Goal: Communication & Community: Share content

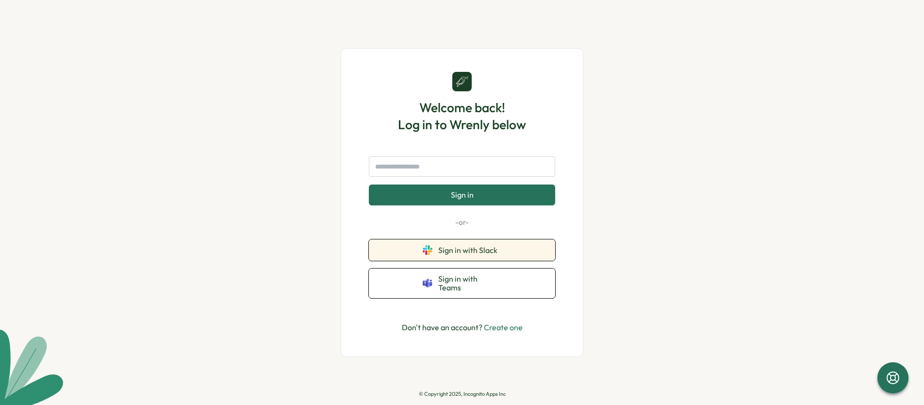
click at [494, 260] on button "Sign in with Slack" at bounding box center [462, 249] width 186 height 21
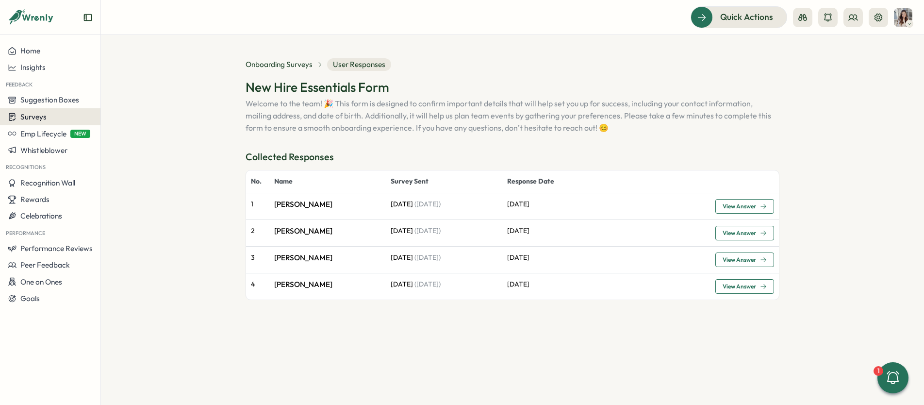
click at [52, 115] on div "Surveys" at bounding box center [50, 116] width 85 height 9
click at [138, 119] on div "Onboarding Surveys" at bounding box center [139, 117] width 72 height 11
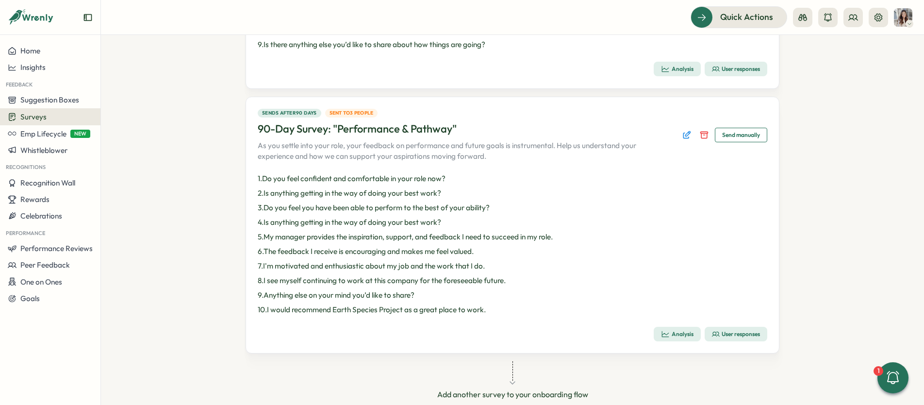
scroll to position [755, 0]
click at [739, 336] on div "User responses" at bounding box center [736, 333] width 48 height 8
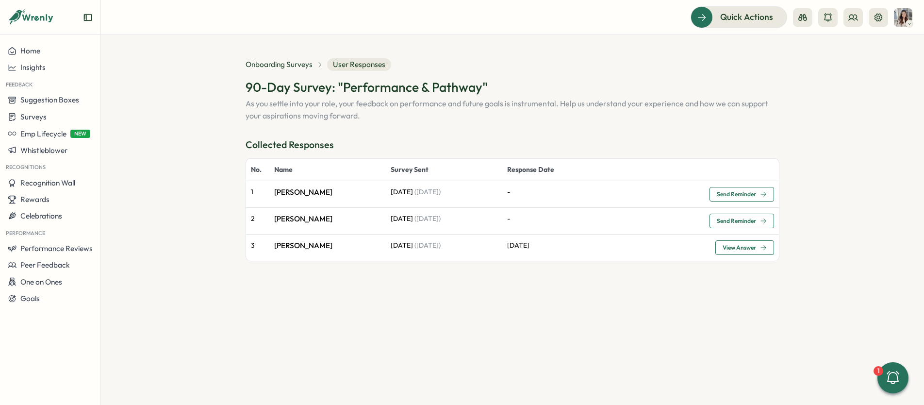
click at [742, 195] on span "Send Reminder" at bounding box center [735, 194] width 39 height 6
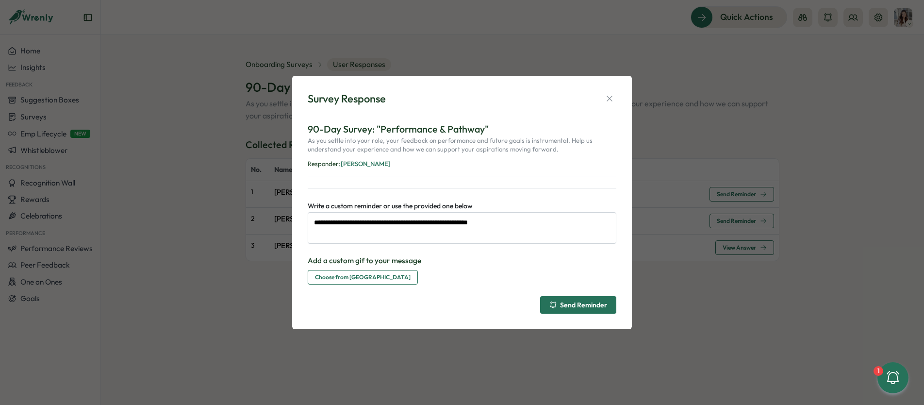
click at [594, 307] on div "Send Reminder" at bounding box center [578, 305] width 58 height 8
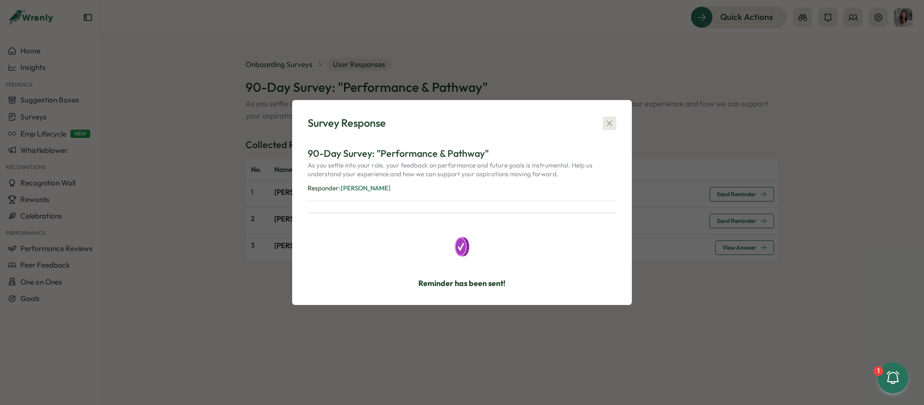
click at [611, 127] on icon "button" at bounding box center [609, 123] width 10 height 10
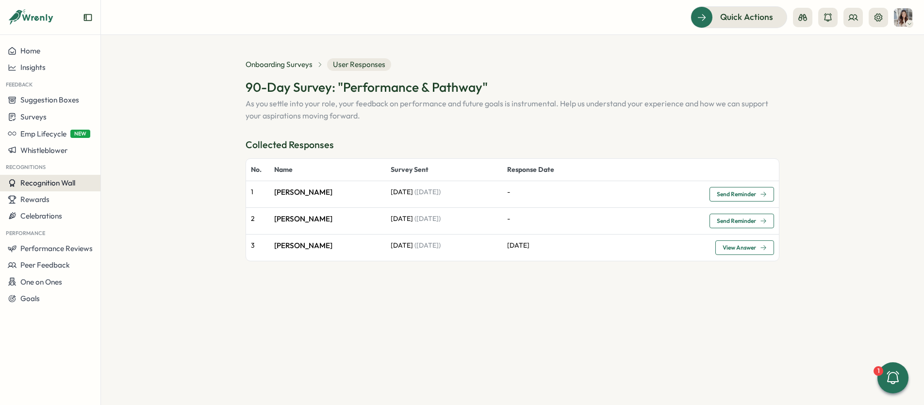
click at [49, 185] on span "Recognition Wall" at bounding box center [47, 182] width 55 height 9
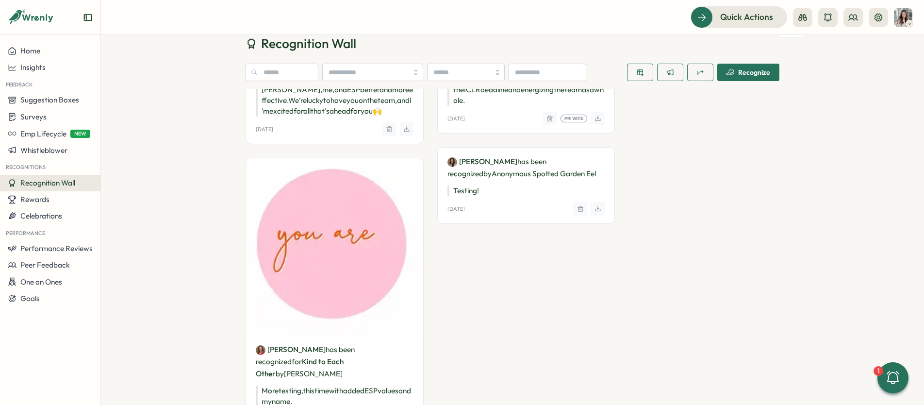
scroll to position [216, 0]
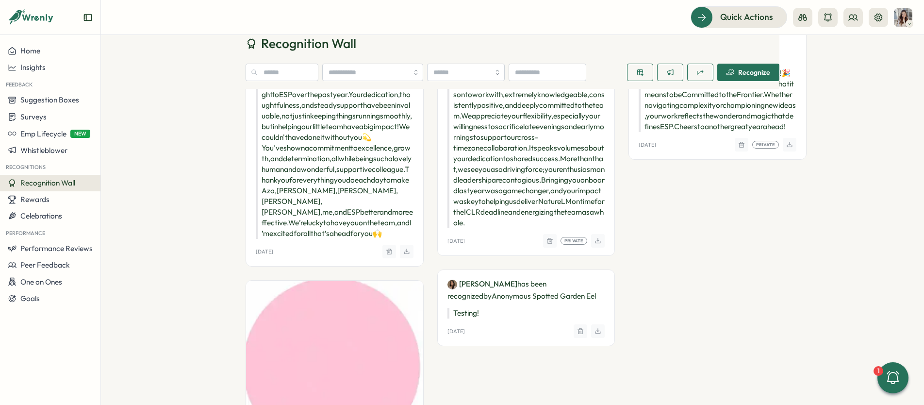
scroll to position [97, 0]
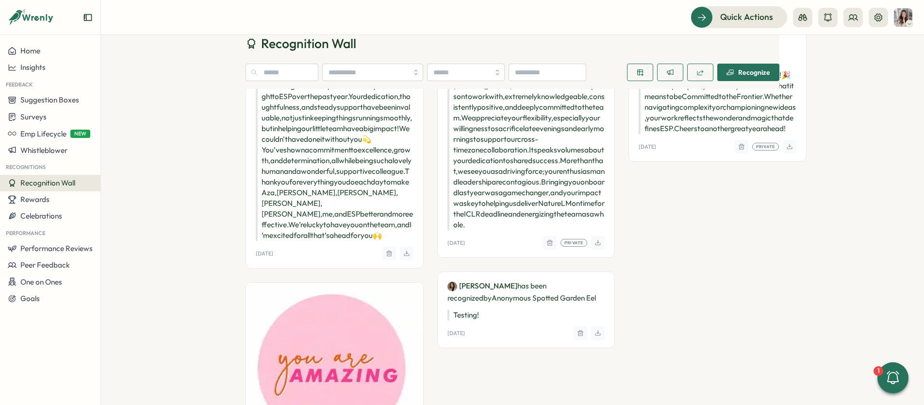
click at [577, 337] on icon "button" at bounding box center [580, 333] width 7 height 8
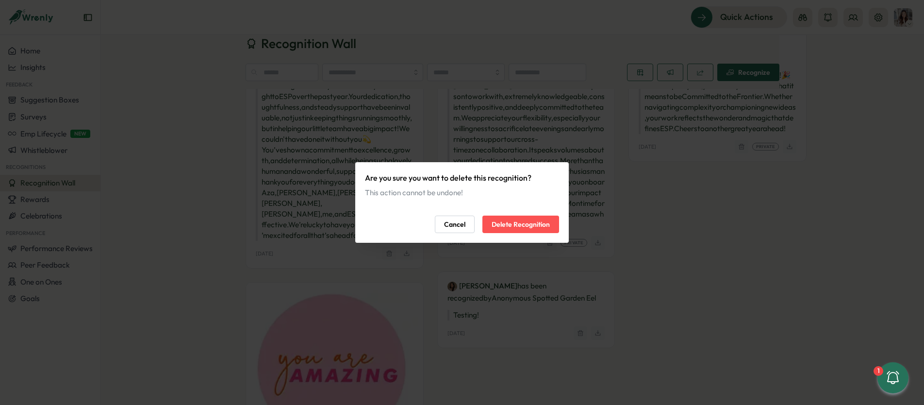
click at [530, 227] on span "Delete Recognition" at bounding box center [520, 224] width 58 height 16
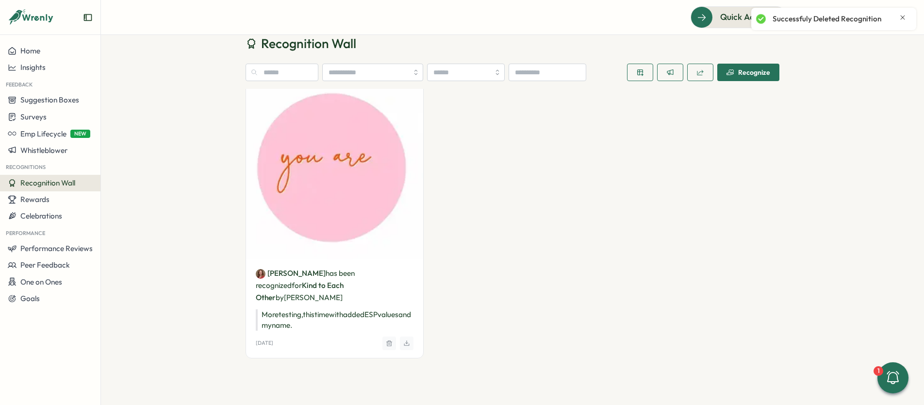
scroll to position [442, 0]
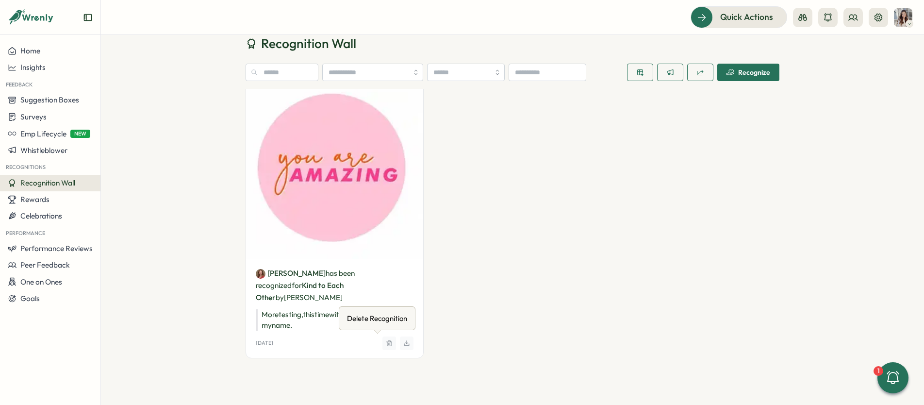
click at [386, 341] on icon "button" at bounding box center [389, 343] width 7 height 8
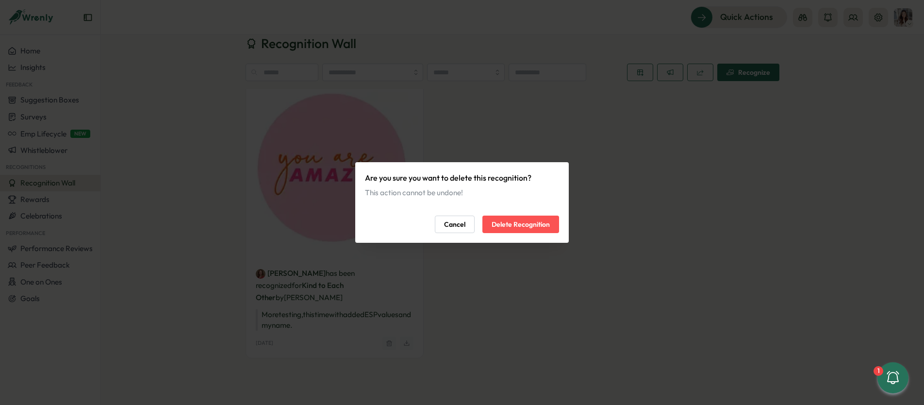
click at [504, 220] on span "Delete Recognition" at bounding box center [520, 224] width 58 height 16
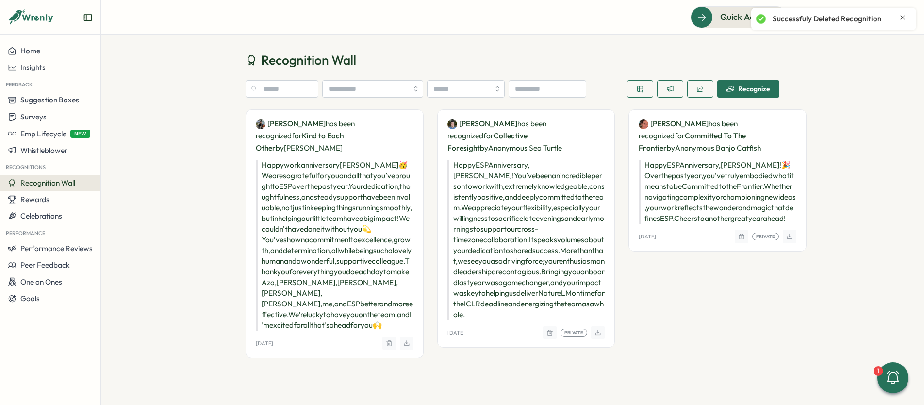
scroll to position [0, 0]
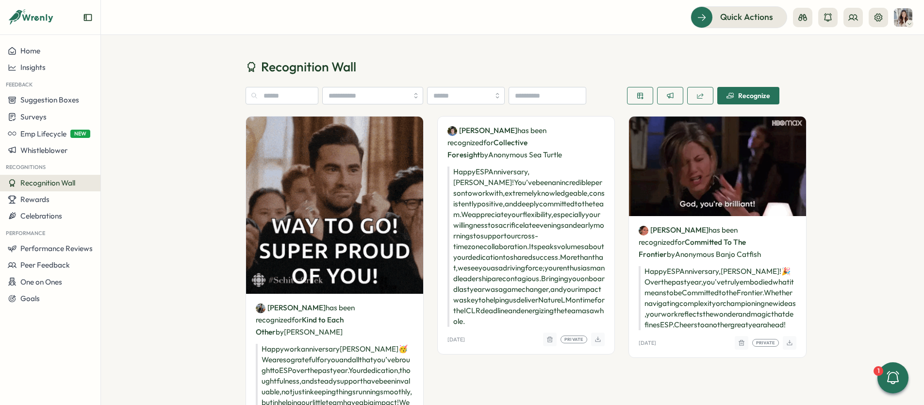
click at [754, 97] on div "Recognize" at bounding box center [748, 96] width 44 height 8
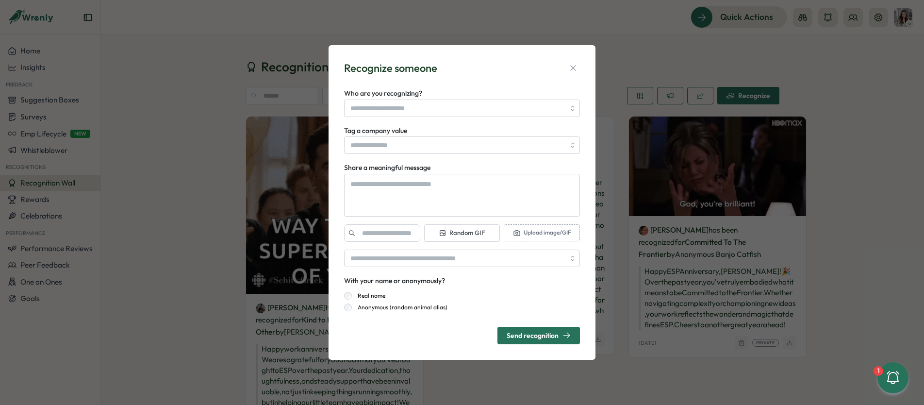
type textarea "*"
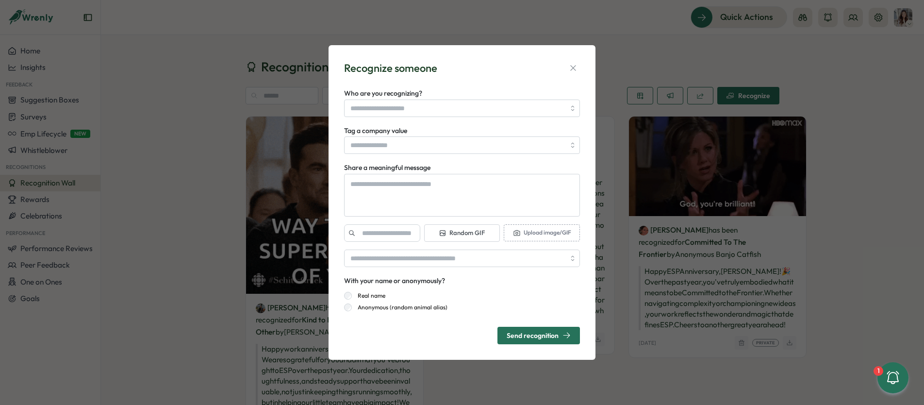
click at [833, 193] on div "Recognize someone Who are you recognizing? Tag a company value Share a meaningf…" at bounding box center [462, 202] width 924 height 405
click at [570, 67] on icon "button" at bounding box center [573, 68] width 10 height 10
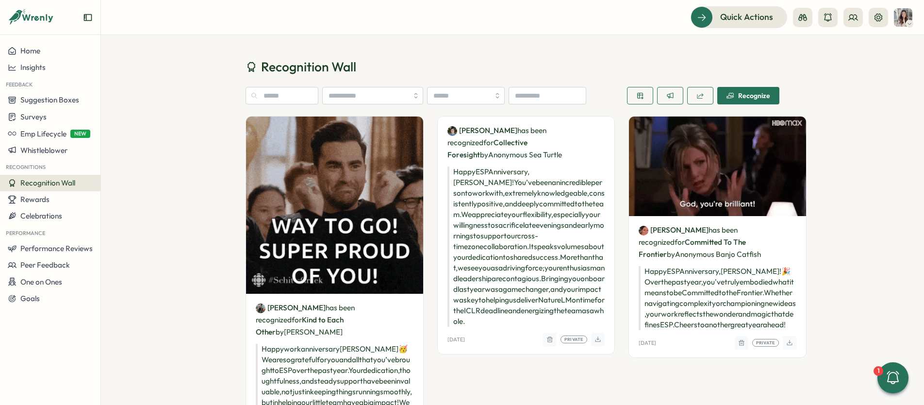
click at [750, 100] on span "Recognize" at bounding box center [748, 95] width 44 height 16
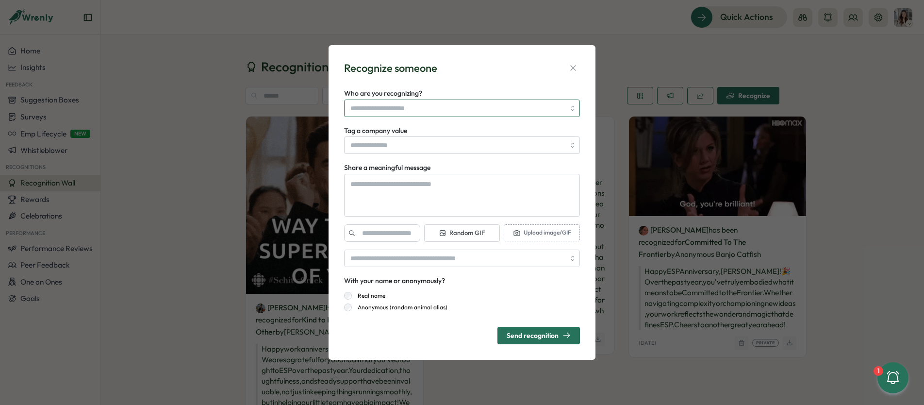
type textarea "*"
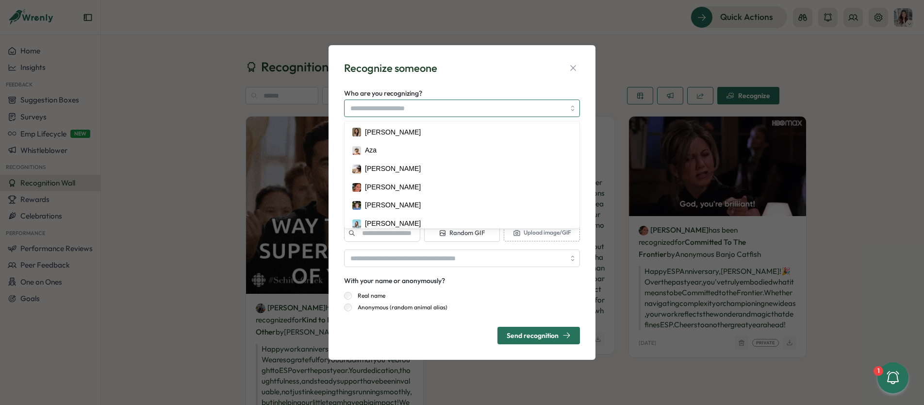
click at [438, 106] on input "Who are you recognizing?" at bounding box center [457, 108] width 214 height 16
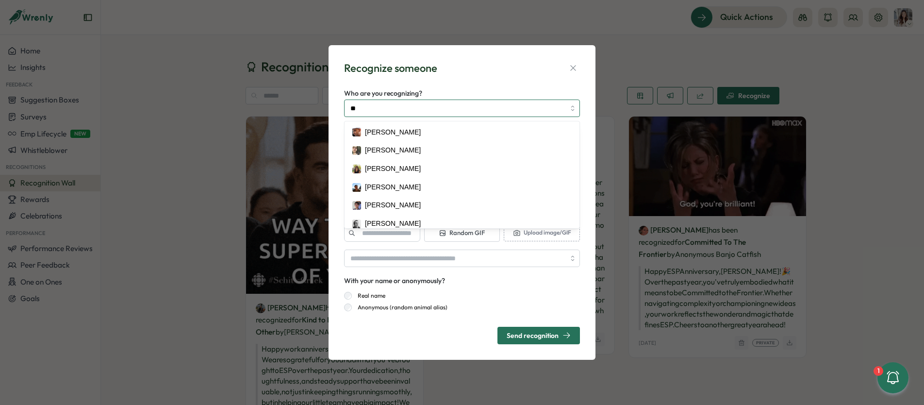
type input "***"
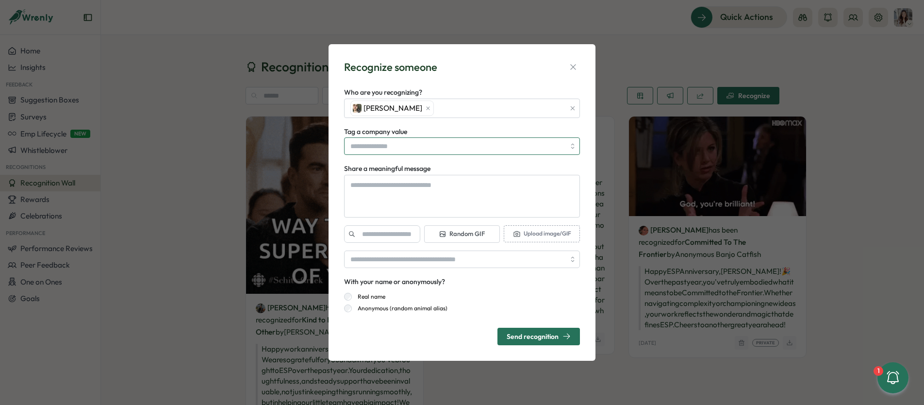
type textarea "*"
click at [413, 149] on input "Tag a company value" at bounding box center [462, 145] width 236 height 17
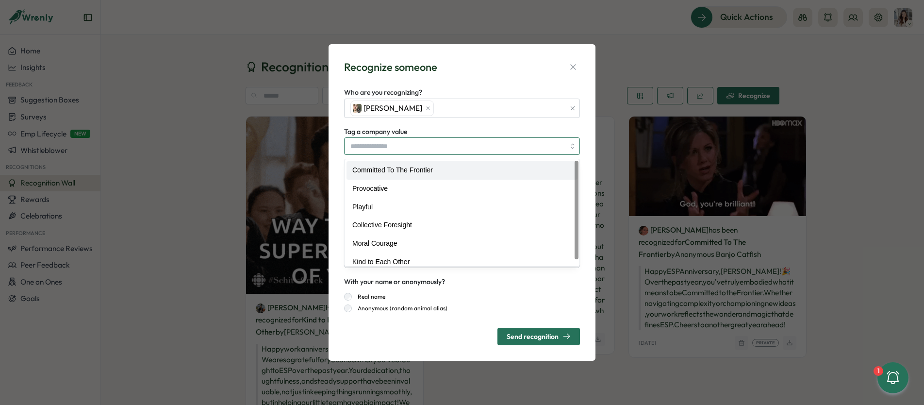
type input "**********"
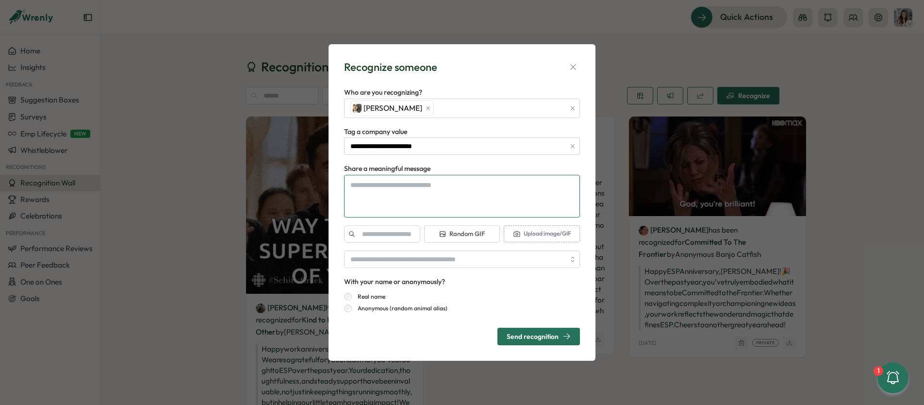
click at [427, 200] on textarea "Share a meaningful message" at bounding box center [462, 196] width 236 height 43
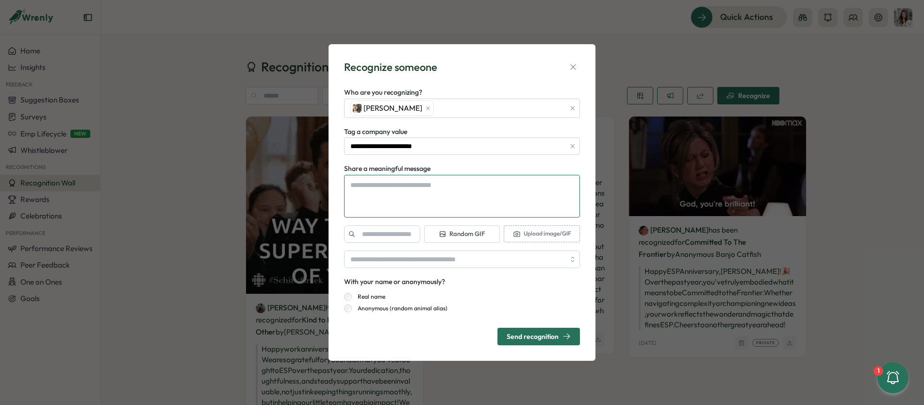
type textarea "*"
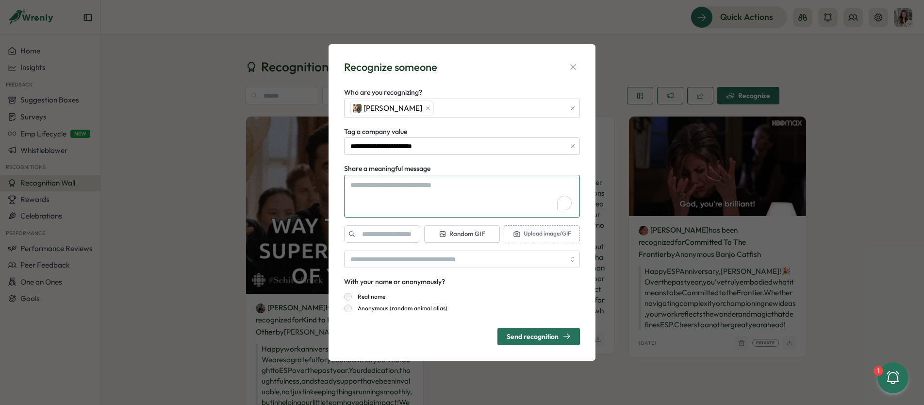
paste textarea "**********"
type textarea "**********"
type textarea "*"
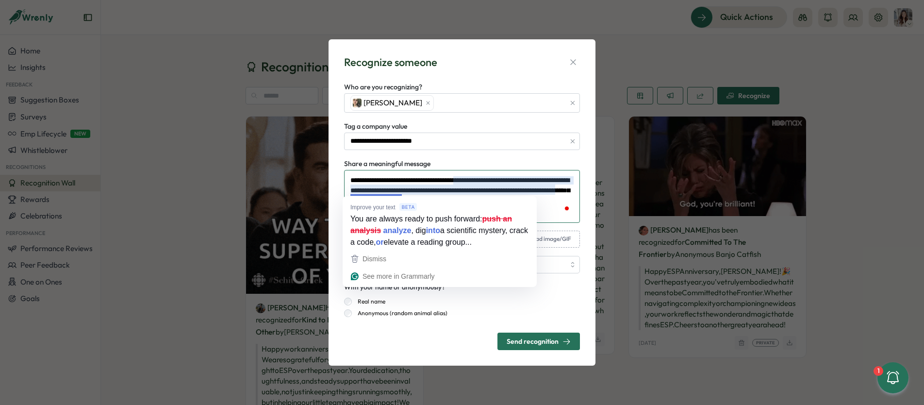
type textarea "**********"
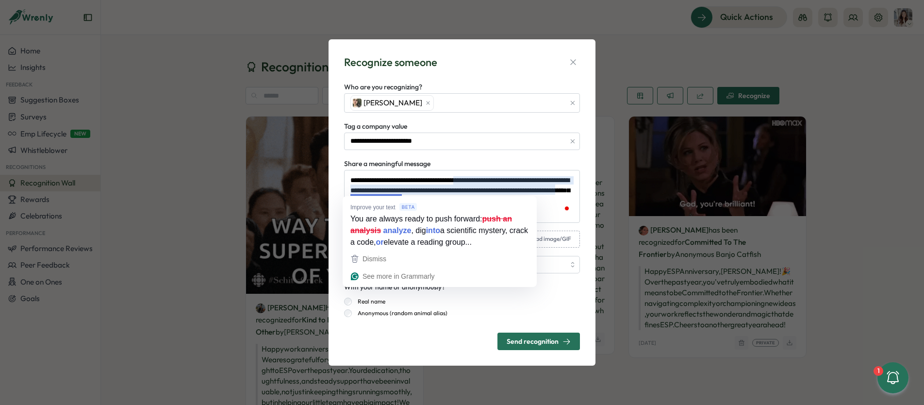
click at [552, 293] on div "Real name Anonymous (random animal alias)" at bounding box center [462, 304] width 236 height 24
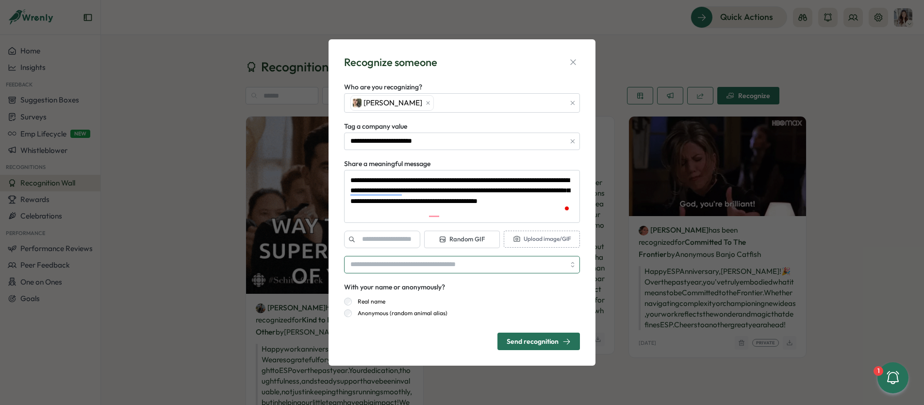
type textarea "*"
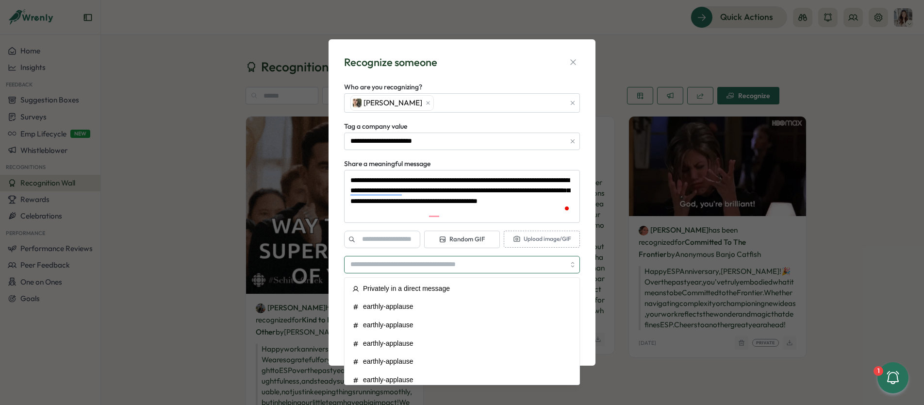
click at [390, 267] on input "search" at bounding box center [462, 264] width 236 height 17
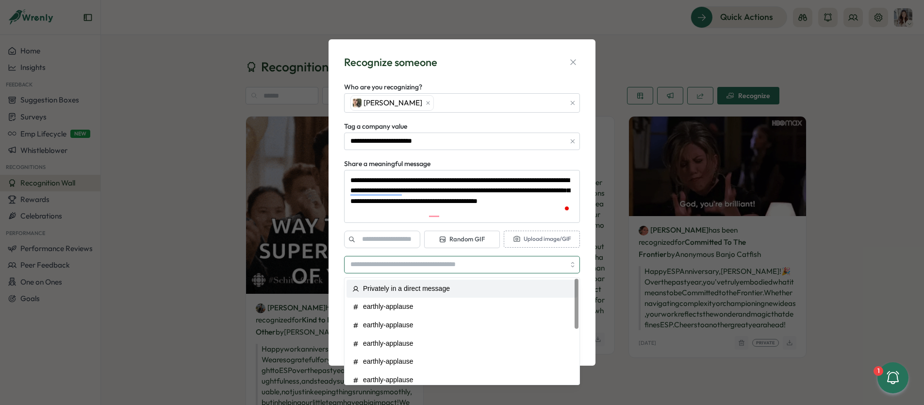
type input "**********"
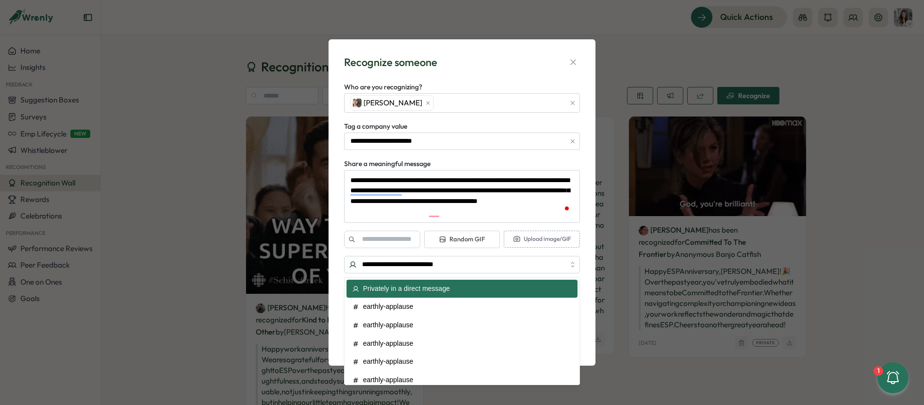
click at [589, 155] on div "**********" at bounding box center [461, 202] width 267 height 326
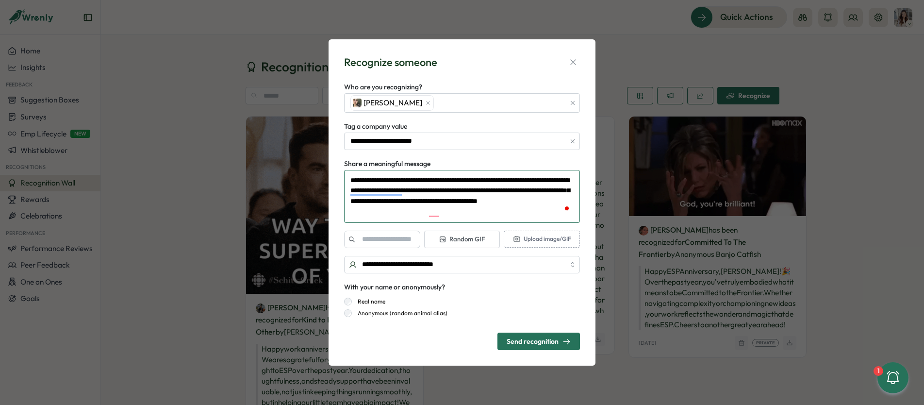
type textarea "*"
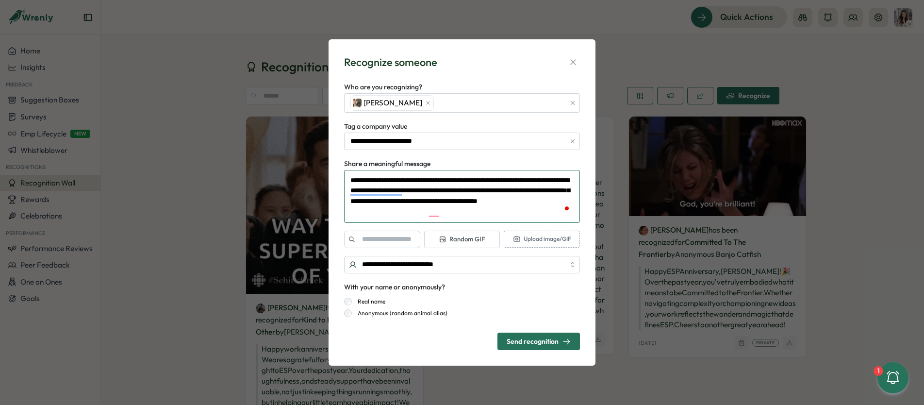
click at [500, 206] on textarea "**********" at bounding box center [462, 196] width 236 height 53
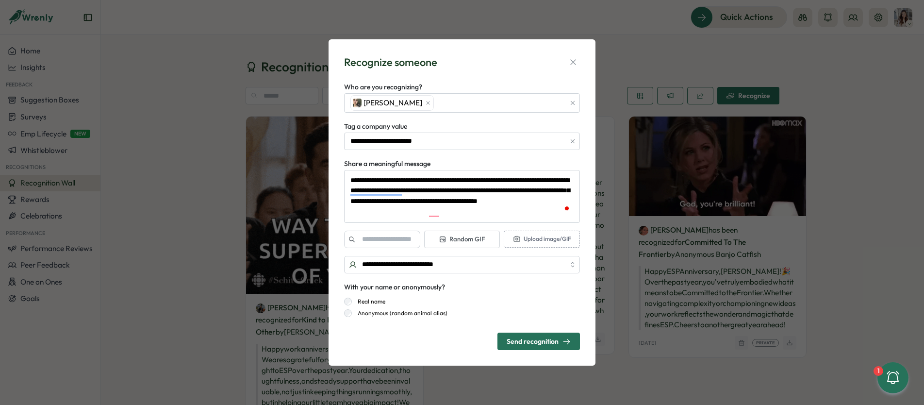
click at [549, 346] on span "Send recognition" at bounding box center [538, 341] width 64 height 16
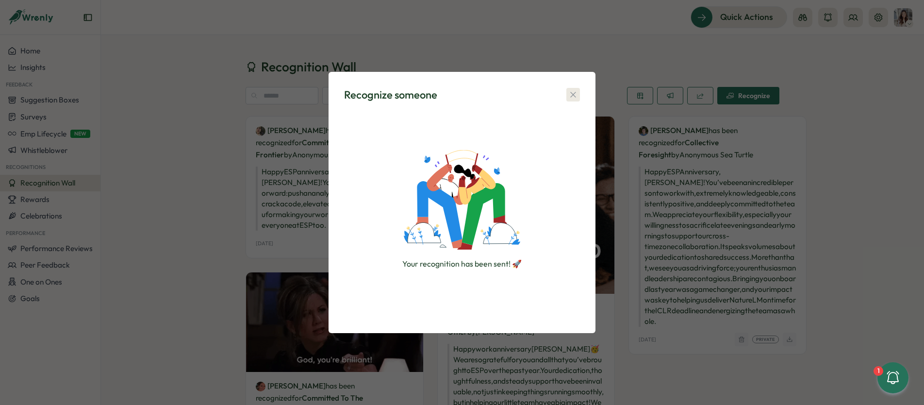
click at [572, 94] on icon "button" at bounding box center [573, 95] width 10 height 10
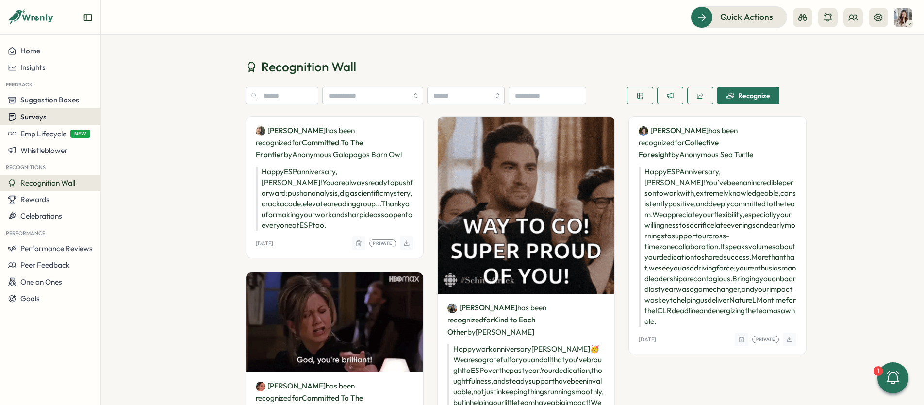
click at [62, 115] on div "Surveys" at bounding box center [50, 116] width 85 height 9
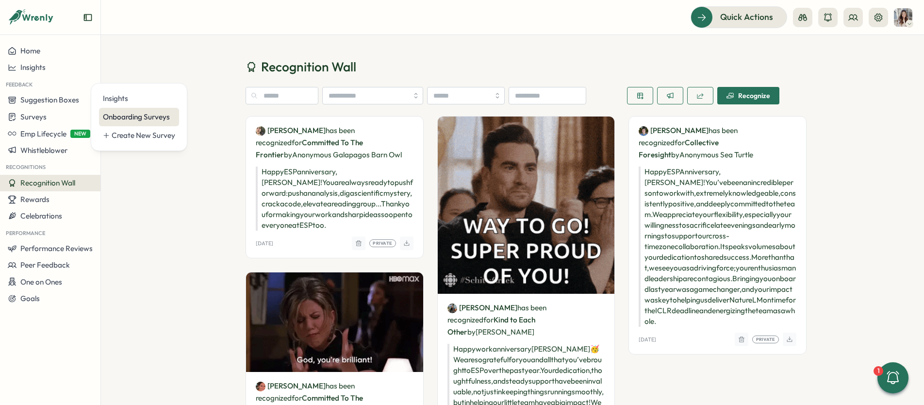
click at [133, 120] on div "Onboarding Surveys" at bounding box center [139, 117] width 72 height 11
